Goal: Book appointment/travel/reservation

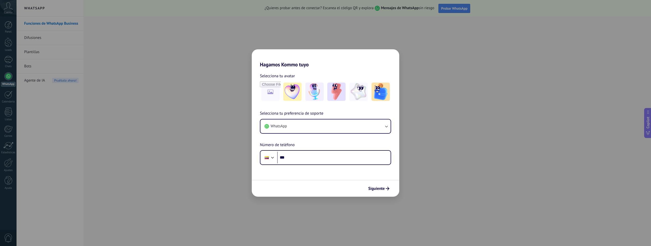
click at [155, 125] on div "Hagamos Kommo tuyo Selecciona tu avatar Selecciona tu preferencia de soporte Wh…" at bounding box center [325, 123] width 651 height 246
click at [333, 158] on input "***" at bounding box center [333, 158] width 113 height 12
type input "**********"
click at [376, 189] on span "Siguiente" at bounding box center [376, 189] width 17 height 4
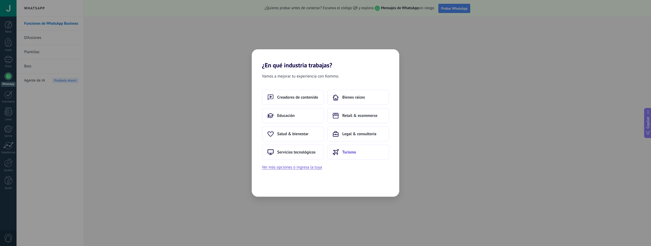
click at [354, 155] on button "Turismo" at bounding box center [358, 152] width 62 height 15
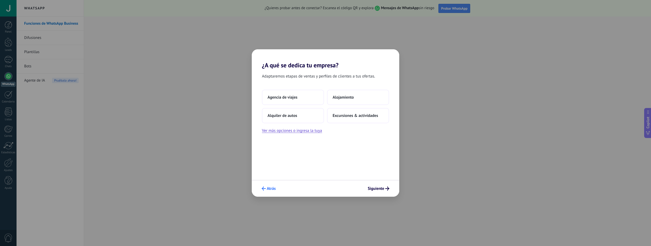
click at [270, 189] on span "Atrás" at bounding box center [271, 189] width 9 height 4
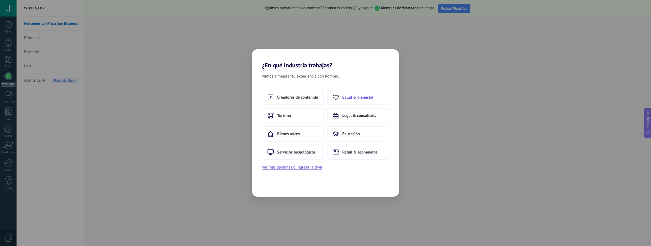
click at [361, 98] on span "Salud & bienestar" at bounding box center [357, 97] width 31 height 5
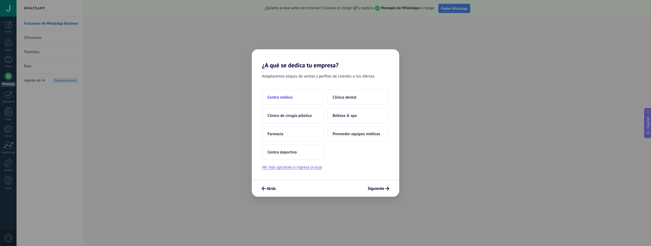
click at [277, 101] on button "Centro médico" at bounding box center [293, 97] width 62 height 15
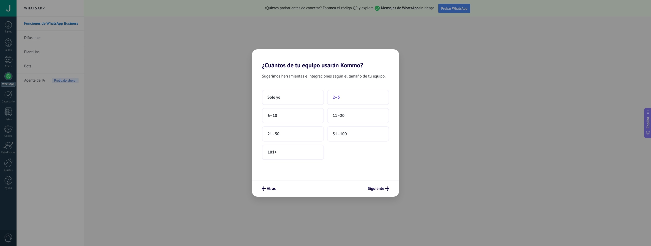
click at [355, 97] on button "2–5" at bounding box center [358, 97] width 62 height 15
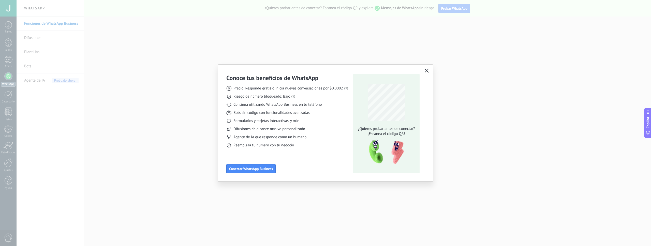
click at [427, 71] on icon "button" at bounding box center [427, 71] width 4 height 4
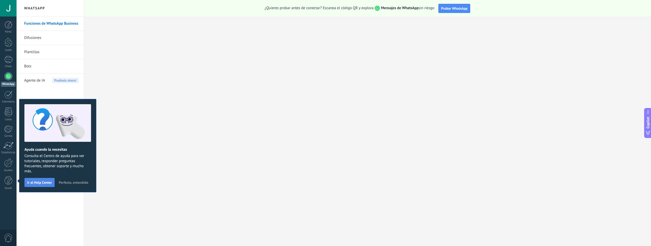
click at [43, 181] on span "Ir al Help Center" at bounding box center [39, 183] width 25 height 4
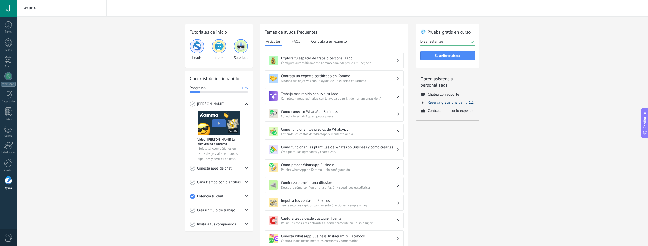
click at [440, 103] on button "Reserva gratis una demo 1:1" at bounding box center [450, 102] width 46 height 5
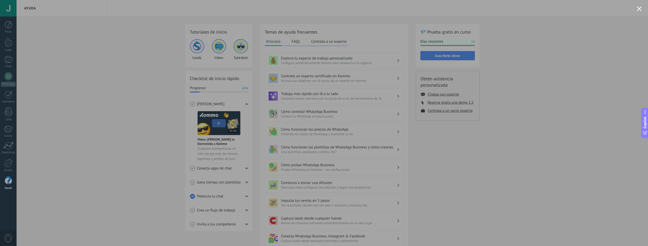
click at [9, 10] on div at bounding box center [324, 123] width 648 height 246
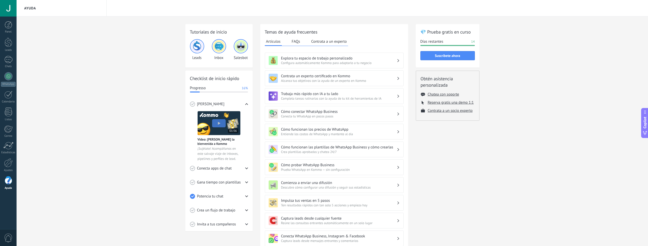
click at [10, 9] on div at bounding box center [8, 8] width 17 height 17
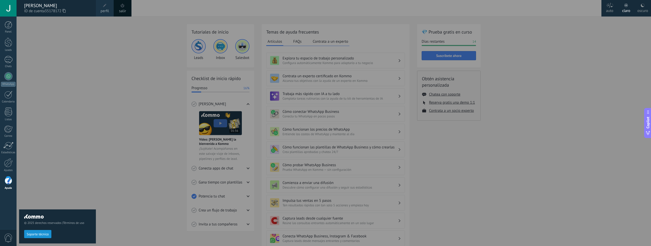
click at [65, 10] on icon at bounding box center [64, 11] width 3 height 4
click at [522, 69] on div at bounding box center [342, 123] width 651 height 246
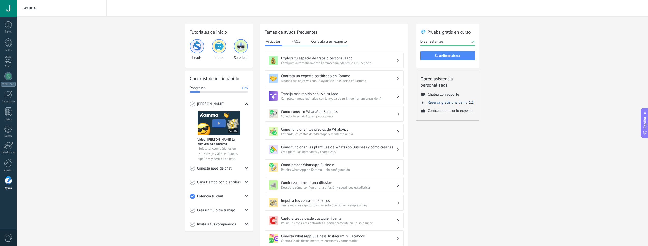
click at [447, 102] on button "Reserva gratis una demo 1:1" at bounding box center [450, 102] width 46 height 5
click at [441, 104] on button "Reserva gratis una demo 1:1" at bounding box center [450, 102] width 46 height 5
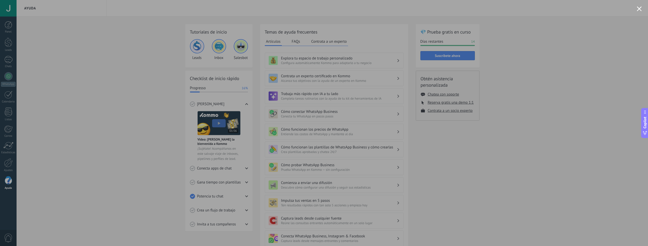
click at [136, 132] on div at bounding box center [324, 123] width 648 height 246
